Goal: Information Seeking & Learning: Learn about a topic

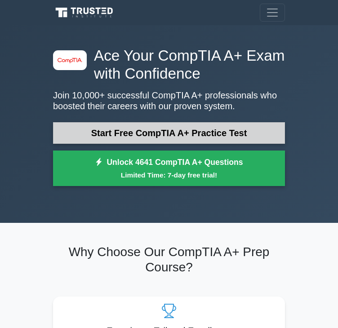
click at [162, 134] on link "Start Free CompTIA A+ Practice Test" at bounding box center [169, 133] width 232 height 22
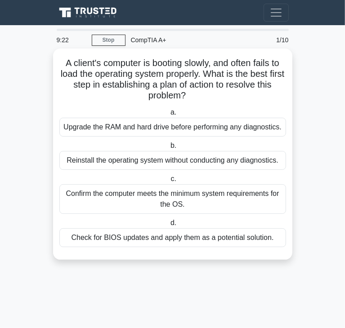
click at [235, 198] on div "Confirm the computer meets the minimum system requirements for the OS." at bounding box center [172, 199] width 226 height 30
click at [168, 182] on input "c. Confirm the computer meets the minimum system requirements for the OS." at bounding box center [168, 179] width 0 height 6
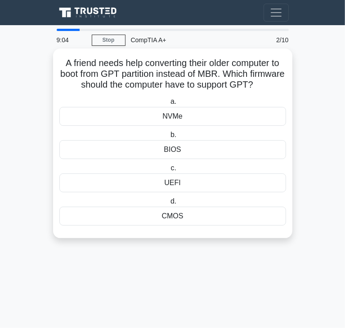
click at [175, 151] on div "BIOS" at bounding box center [172, 149] width 226 height 19
click at [168, 138] on input "b. BIOS" at bounding box center [168, 135] width 0 height 6
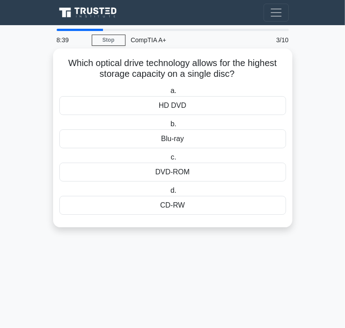
click at [192, 107] on div "HD DVD" at bounding box center [172, 105] width 226 height 19
click at [168, 94] on input "a. HD DVD" at bounding box center [168, 91] width 0 height 6
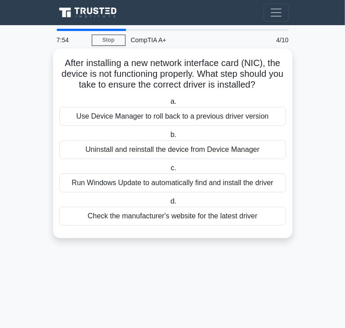
click at [189, 214] on div "Check the manufacturer's website for the latest driver" at bounding box center [172, 216] width 226 height 19
click at [168, 204] on input "d. Check the manufacturer's website for the latest driver" at bounding box center [168, 202] width 0 height 6
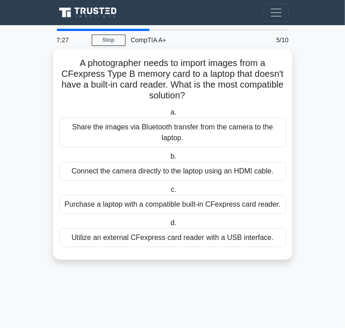
click at [193, 237] on div "Utilize an external CFexpress card reader with a USB interface." at bounding box center [172, 237] width 226 height 19
click at [168, 226] on input "d. Utilize an external CFexpress card reader with a USB interface." at bounding box center [168, 223] width 0 height 6
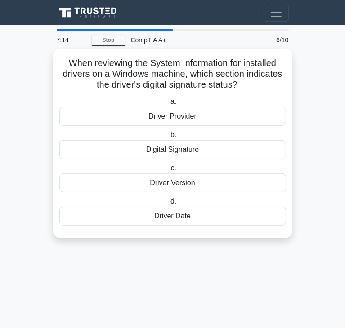
click at [190, 150] on div "Digital Signature" at bounding box center [172, 149] width 226 height 19
click at [168, 138] on input "b. Digital Signature" at bounding box center [168, 135] width 0 height 6
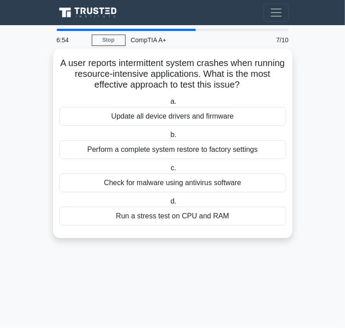
click at [172, 116] on div "Update all device drivers and firmware" at bounding box center [172, 116] width 226 height 19
click at [168, 105] on input "a. Update all device drivers and firmware" at bounding box center [168, 102] width 0 height 6
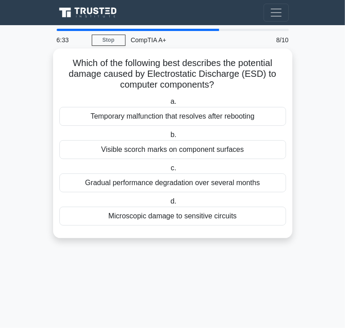
click at [208, 186] on div "Gradual performance degradation over several months" at bounding box center [172, 182] width 226 height 19
click at [168, 171] on input "c. Gradual performance degradation over several months" at bounding box center [168, 168] width 0 height 6
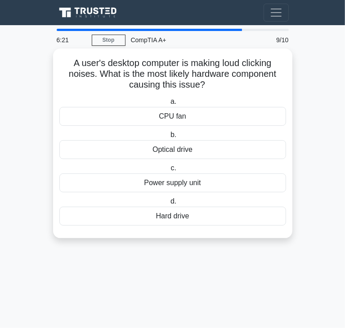
click at [228, 120] on div "CPU fan" at bounding box center [172, 116] width 226 height 19
click at [168, 105] on input "a. CPU fan" at bounding box center [168, 102] width 0 height 6
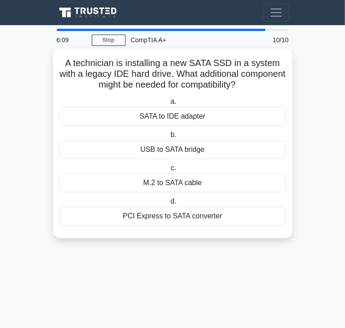
click at [186, 182] on div "M.2 to SATA cable" at bounding box center [172, 182] width 226 height 19
click at [168, 171] on input "c. M.2 to SATA cable" at bounding box center [168, 168] width 0 height 6
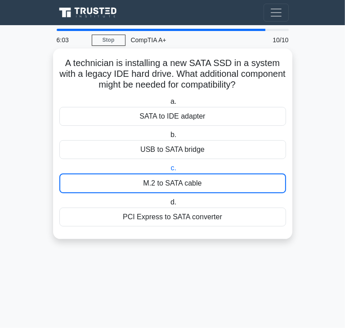
click at [165, 186] on div "M.2 to SATA cable" at bounding box center [172, 183] width 226 height 20
click at [211, 183] on div "M.2 to SATA cable" at bounding box center [172, 183] width 226 height 20
click at [168, 171] on input "c. M.2 to SATA cable" at bounding box center [168, 168] width 0 height 6
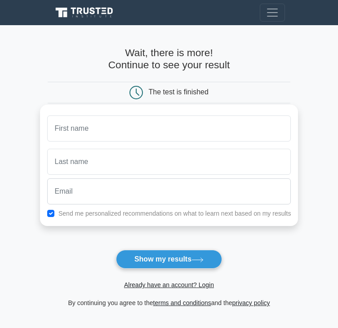
click at [139, 134] on input "text" at bounding box center [169, 128] width 244 height 26
type input "Morgan"
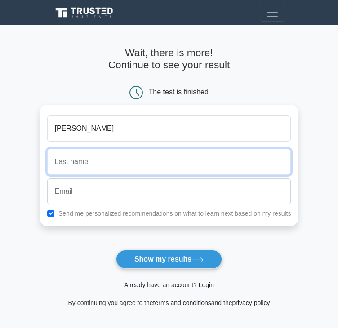
click at [105, 161] on input "text" at bounding box center [169, 162] width 244 height 26
type input "Tyree"
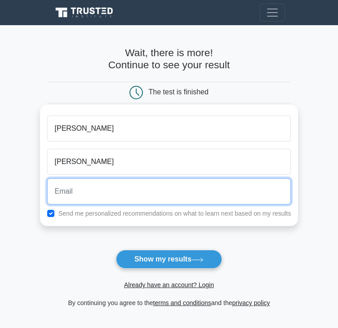
click at [93, 189] on input "email" at bounding box center [169, 191] width 244 height 26
type input "MTYREE@YAHOO.COM"
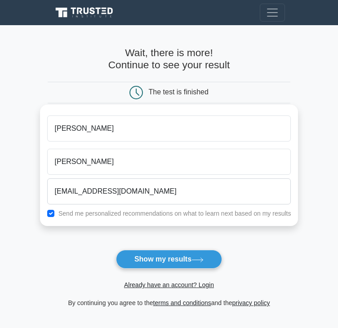
click at [66, 216] on label "Send me personalized recommendations on what to learn next based on my results" at bounding box center [174, 213] width 233 height 7
click at [52, 211] on input "checkbox" at bounding box center [50, 213] width 7 height 7
checkbox input "false"
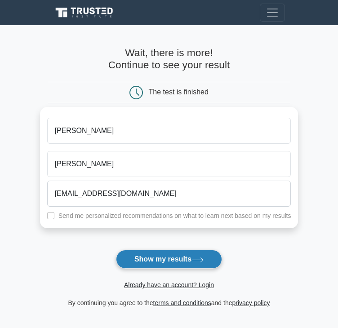
click at [168, 256] on button "Show my results" at bounding box center [169, 259] width 106 height 19
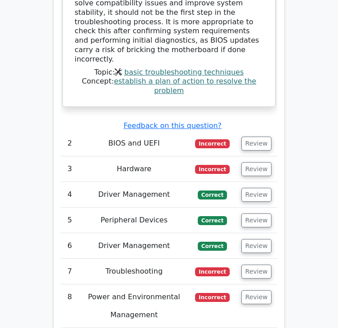
scroll to position [1662, 0]
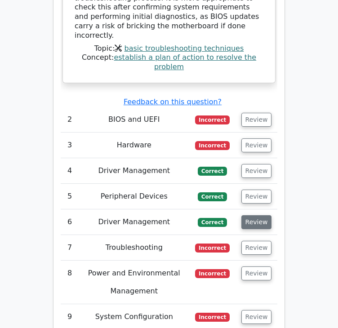
click at [250, 215] on button "Review" at bounding box center [256, 222] width 31 height 14
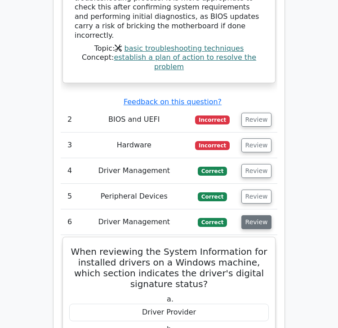
click at [254, 215] on button "Review" at bounding box center [256, 222] width 31 height 14
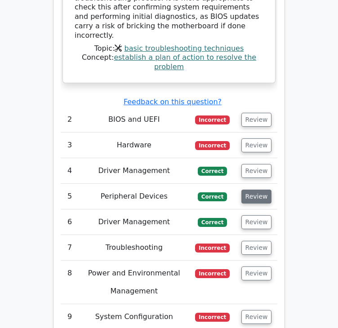
click at [253, 190] on button "Review" at bounding box center [256, 197] width 31 height 14
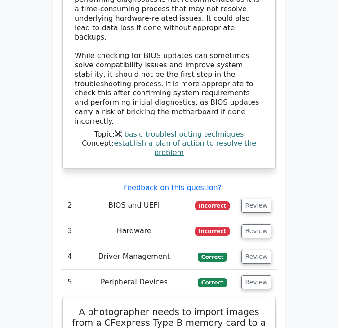
scroll to position [1572, 0]
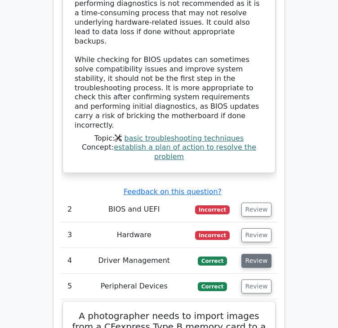
click at [251, 254] on button "Review" at bounding box center [256, 261] width 31 height 14
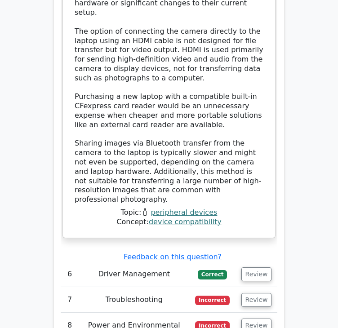
scroll to position [2740, 0]
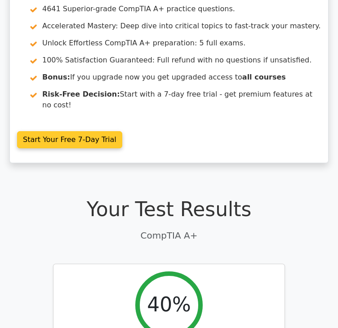
scroll to position [0, 0]
